Goal: Transaction & Acquisition: Purchase product/service

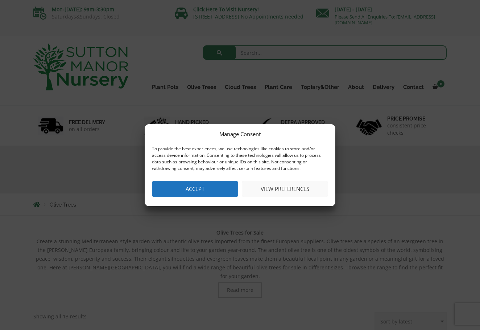
click at [191, 186] on button "Accept" at bounding box center [195, 189] width 86 height 16
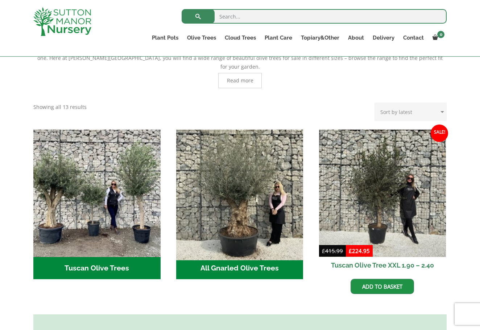
scroll to position [196, 0]
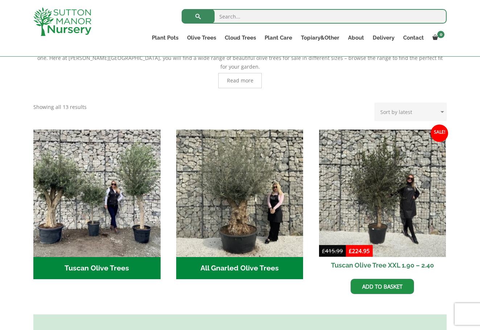
click at [247, 263] on h2 "All Gnarled Olive Trees (140)" at bounding box center [239, 268] width 127 height 22
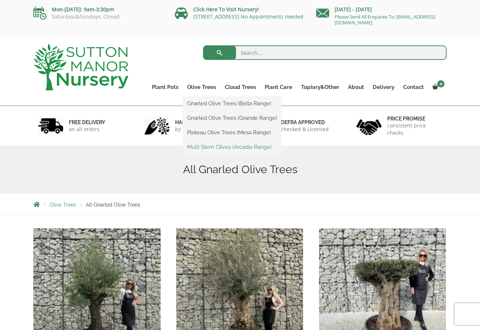
click at [220, 148] on link "Multi Stem Olives (Arcadia Range)" at bounding box center [232, 146] width 99 height 11
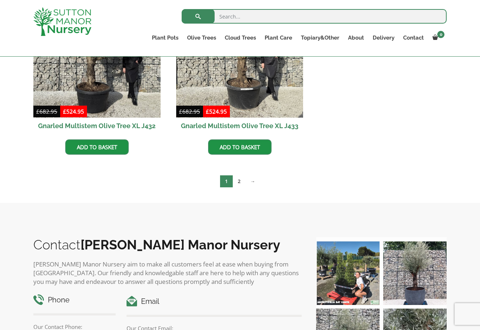
scroll to position [1099, 0]
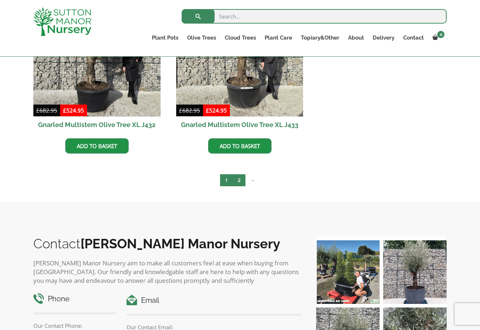
click at [239, 176] on link "2" at bounding box center [239, 180] width 13 height 12
